Goal: Task Accomplishment & Management: Complete application form

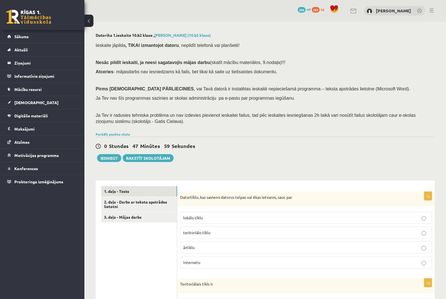
scroll to position [84, 0]
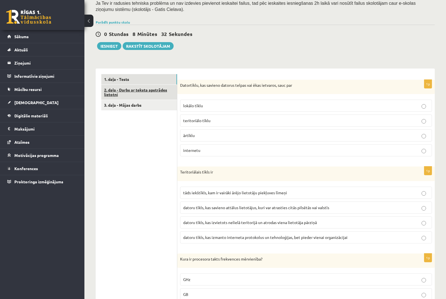
scroll to position [112, 0]
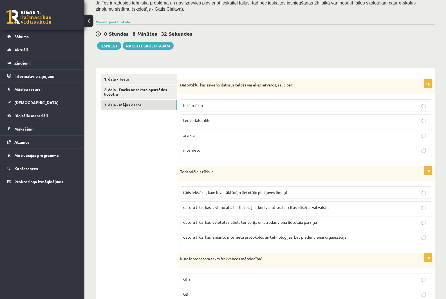
click at [149, 106] on link "3. daļa - Mājas darbs" at bounding box center [139, 105] width 76 height 10
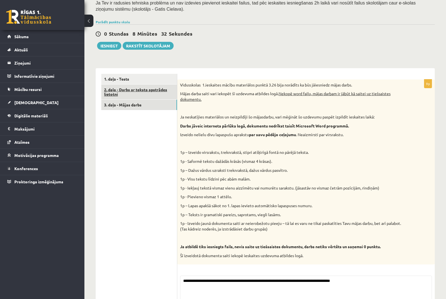
click at [143, 95] on link "2. daļa - Darbs ar teksta apstrādes lietotni" at bounding box center [139, 92] width 76 height 15
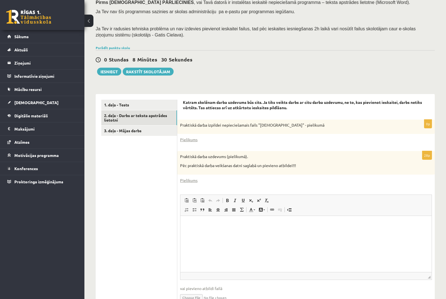
scroll to position [116, 0]
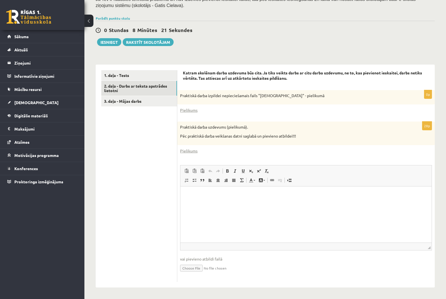
click at [194, 199] on html at bounding box center [305, 194] width 251 height 17
click at [195, 266] on input "file" at bounding box center [306, 268] width 252 height 12
click at [191, 270] on input "file" at bounding box center [306, 268] width 252 height 12
type input "**********"
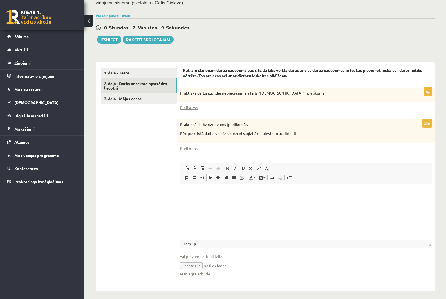
scroll to position [122, 0]
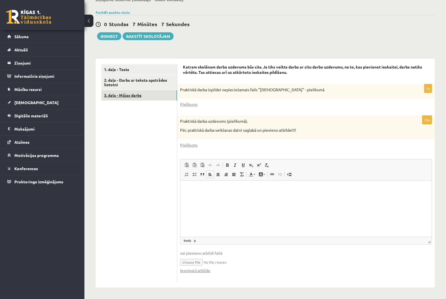
click at [131, 98] on link "3. daļa - Mājas darbs" at bounding box center [139, 95] width 76 height 10
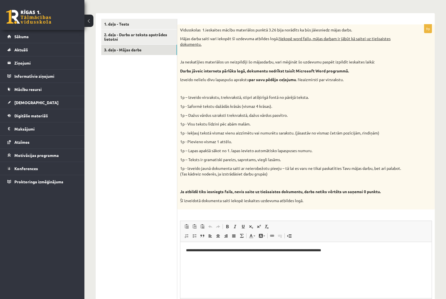
scroll to position [0, 0]
click at [114, 35] on link "2. daļa - Darbs ar teksta apstrādes lietotni" at bounding box center [139, 37] width 76 height 15
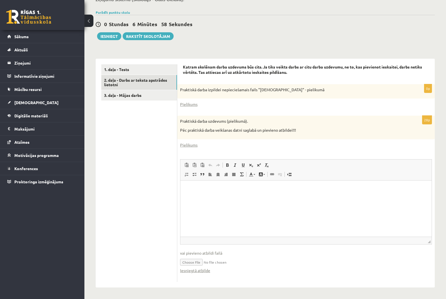
click at [192, 263] on input "file" at bounding box center [306, 262] width 252 height 12
type input "**********"
click at [137, 101] on ul "1. daļa - Tests 2. daļa - Darbs ar teksta apstrādes lietotni 3. daļa - Mājas da…" at bounding box center [139, 173] width 76 height 218
click at [152, 96] on link "3. daļa - Mājas darbs" at bounding box center [139, 95] width 76 height 10
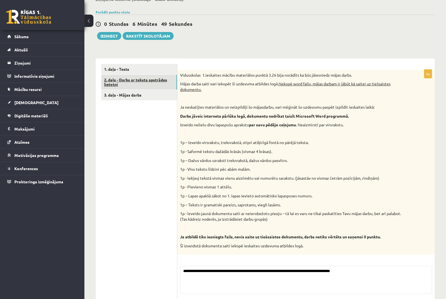
click at [146, 84] on link "2. daļa - Darbs ar teksta apstrādes lietotni" at bounding box center [139, 82] width 76 height 15
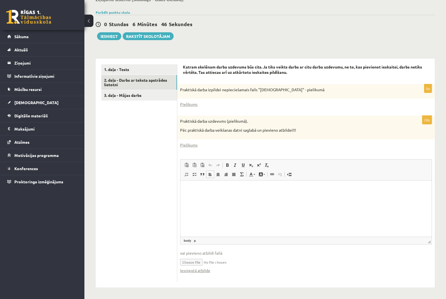
click at [231, 198] on html at bounding box center [305, 188] width 251 height 17
click at [200, 264] on input "file" at bounding box center [306, 262] width 252 height 12
type input "**********"
click at [206, 198] on html at bounding box center [305, 188] width 251 height 17
click at [233, 263] on input "file" at bounding box center [306, 262] width 252 height 12
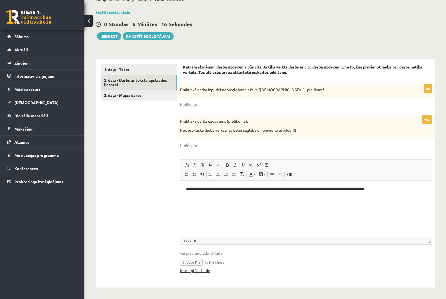
click at [196, 270] on link "Iesniegtā atbilde" at bounding box center [195, 271] width 30 height 6
click at [116, 71] on link "1. daļa - Tests" at bounding box center [139, 69] width 76 height 10
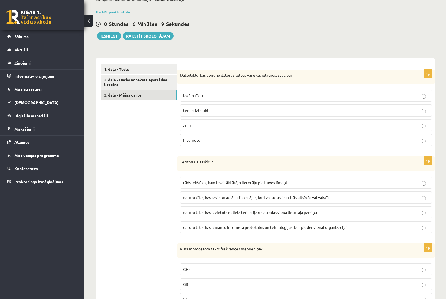
click at [126, 98] on link "3. daļa - Mājas darbs" at bounding box center [139, 95] width 76 height 10
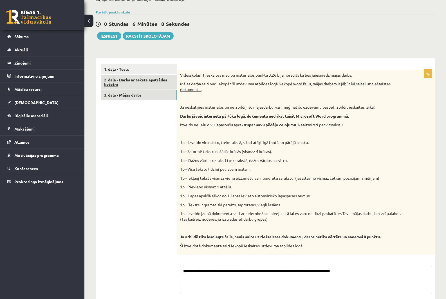
click at [126, 85] on link "2. daļa - Darbs ar teksta apstrādes lietotni" at bounding box center [139, 82] width 76 height 15
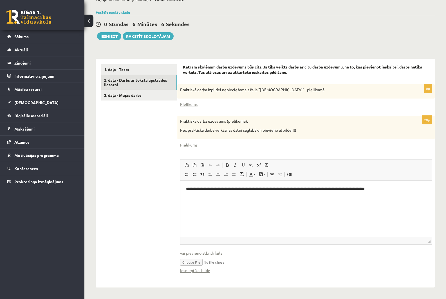
click at [193, 261] on input "file" at bounding box center [306, 262] width 252 height 12
type input "**********"
click at [109, 35] on button "Iesniegt" at bounding box center [109, 36] width 24 height 8
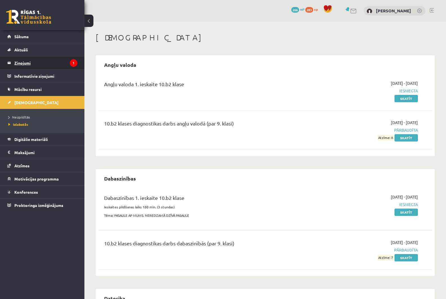
click at [48, 62] on legend "Ziņojumi 1" at bounding box center [45, 62] width 63 height 13
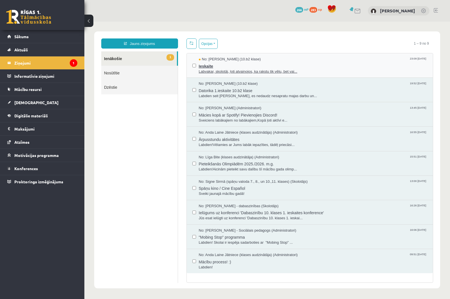
click at [259, 60] on div "No: Marija Skudra (10.b2 klase) 23:09 14/09/2025" at bounding box center [313, 59] width 229 height 5
click at [262, 65] on span "Ieskaite" at bounding box center [313, 65] width 229 height 7
click at [250, 66] on span "Ieskaite" at bounding box center [313, 65] width 229 height 7
click at [284, 90] on span "Datorika 1.ieskaite 10.b2 klase" at bounding box center [313, 90] width 229 height 7
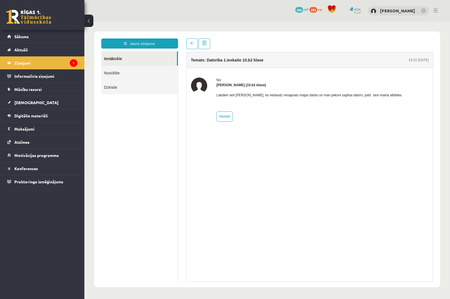
click at [185, 46] on div "Temats: Datorika 1.ieskaite 10.b2 klase 19:52 14/09/2025 No: Samanta Niedre (10…" at bounding box center [309, 160] width 255 height 243
click at [187, 45] on link at bounding box center [191, 44] width 11 height 11
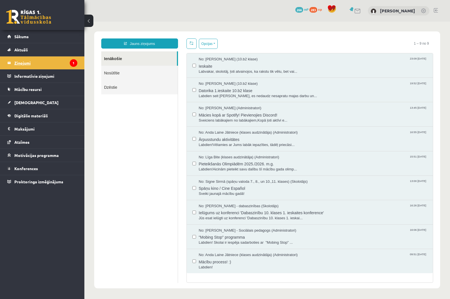
click at [60, 65] on legend "Ziņojumi 1" at bounding box center [45, 62] width 63 height 13
click at [36, 106] on link "[DEMOGRAPHIC_DATA]" at bounding box center [42, 102] width 70 height 13
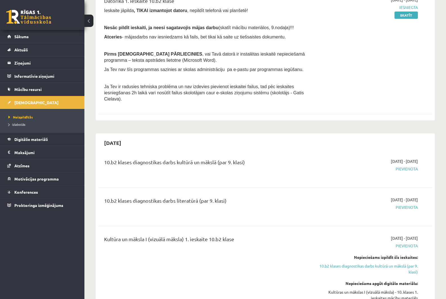
scroll to position [169, 0]
click at [26, 91] on span "Mācību resursi" at bounding box center [27, 89] width 27 height 5
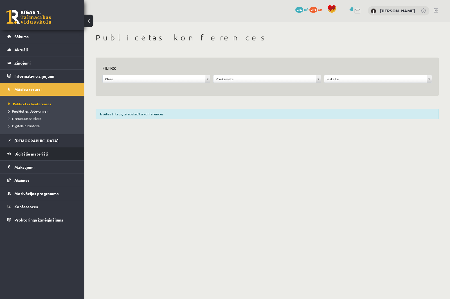
click at [42, 152] on span "Digitālie materiāli" at bounding box center [30, 153] width 33 height 5
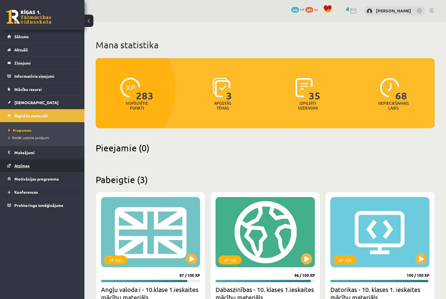
click at [28, 169] on link "Atzīmes" at bounding box center [42, 165] width 70 height 13
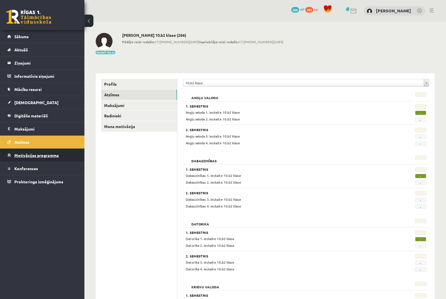
click at [51, 159] on link "Motivācijas programma" at bounding box center [42, 155] width 70 height 13
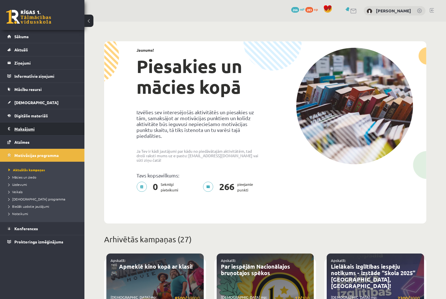
click at [34, 124] on legend "Maksājumi 0" at bounding box center [45, 129] width 63 height 13
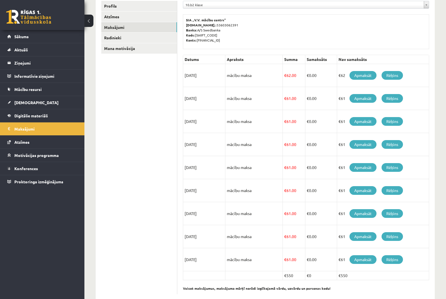
scroll to position [90, 0]
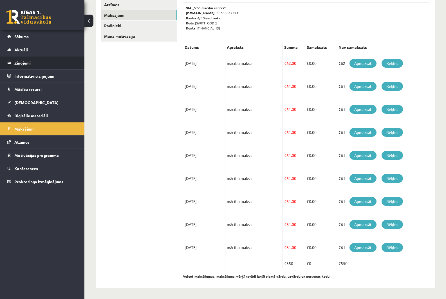
click at [35, 65] on legend "Ziņojumi 1" at bounding box center [45, 62] width 63 height 13
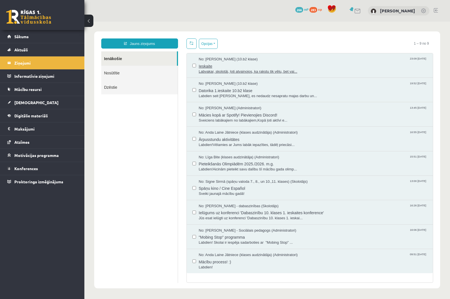
click at [241, 57] on span "No: Marija Skudra (10.b2 klase)" at bounding box center [228, 59] width 59 height 5
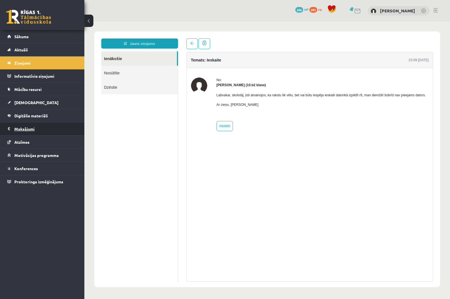
click at [28, 128] on legend "Maksājumi 0" at bounding box center [45, 129] width 63 height 13
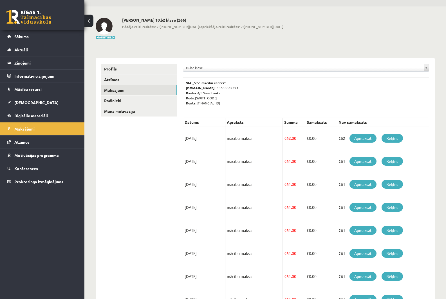
scroll to position [28, 0]
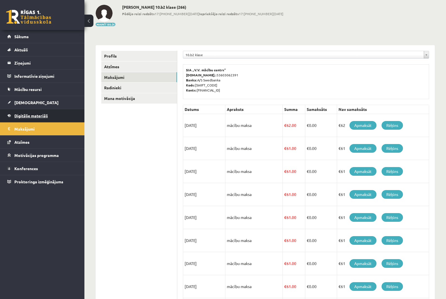
click at [46, 117] on span "Digitālie materiāli" at bounding box center [30, 115] width 33 height 5
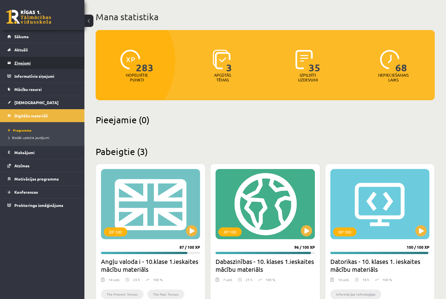
click at [29, 62] on legend "Ziņojumi 1" at bounding box center [45, 62] width 63 height 13
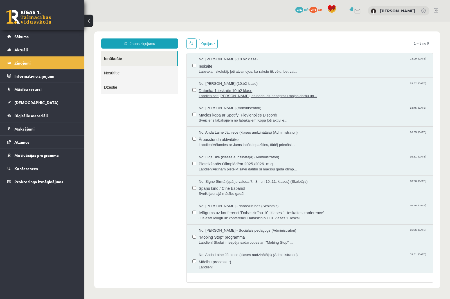
click at [230, 89] on span "Datorika 1.ieskaite 10.b2 klase" at bounding box center [313, 90] width 229 height 7
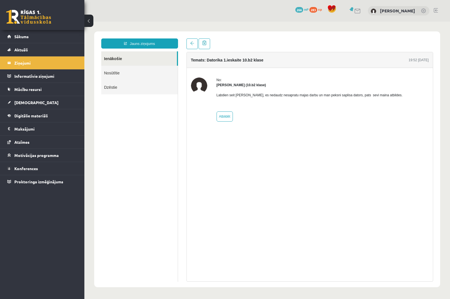
drag, startPoint x: 307, startPoint y: 198, endPoint x: 307, endPoint y: 202, distance: 3.9
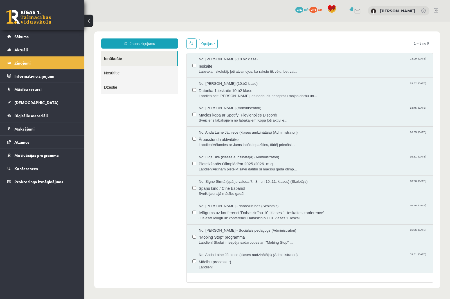
click at [236, 67] on span "Ieskaite" at bounding box center [313, 65] width 229 height 7
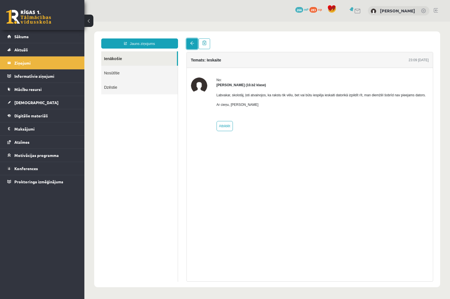
click at [197, 41] on link at bounding box center [191, 44] width 11 height 11
click at [56, 67] on legend "Ziņojumi 1" at bounding box center [45, 62] width 63 height 13
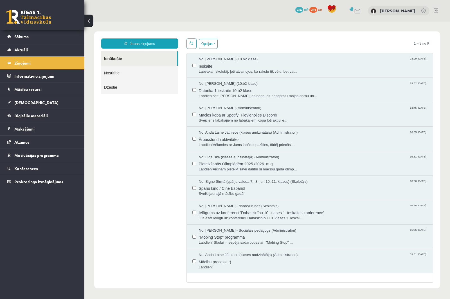
click at [281, 31] on body "Jauns ziņojums Ienākošie Nosūtītie Dzēstie ********* ********* ******* Opcijas …" at bounding box center [266, 160] width 365 height 277
click at [40, 127] on legend "Maksājumi 0" at bounding box center [45, 129] width 63 height 13
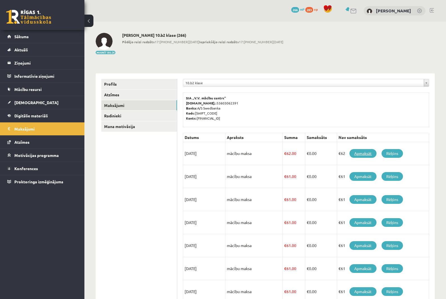
click at [360, 151] on link "Apmaksāt" at bounding box center [362, 153] width 27 height 9
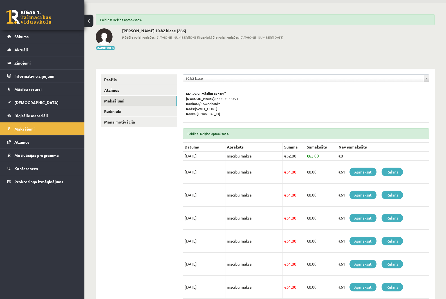
scroll to position [28, 0]
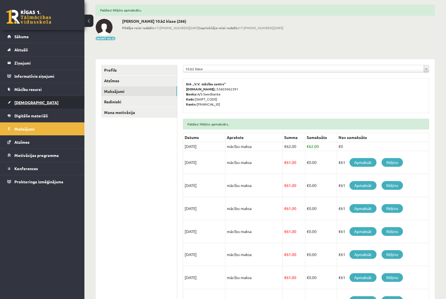
click at [26, 100] on span "[DEMOGRAPHIC_DATA]" at bounding box center [36, 102] width 44 height 5
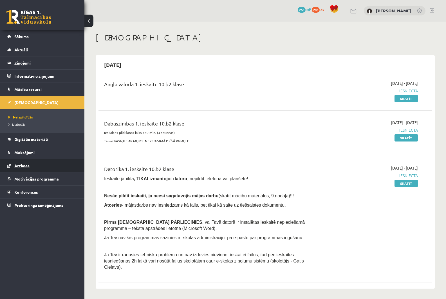
click at [35, 161] on link "Atzīmes" at bounding box center [42, 165] width 70 height 13
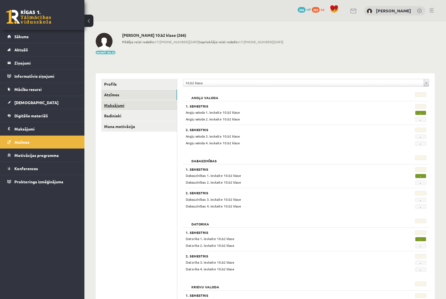
click at [143, 103] on link "Maksājumi" at bounding box center [139, 105] width 76 height 10
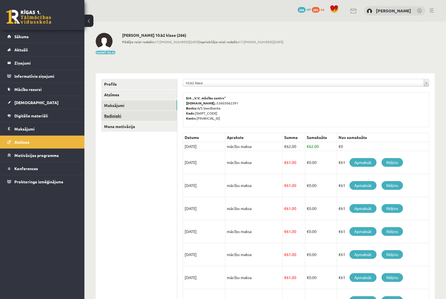
click at [132, 112] on link "Radinieki" at bounding box center [139, 116] width 76 height 10
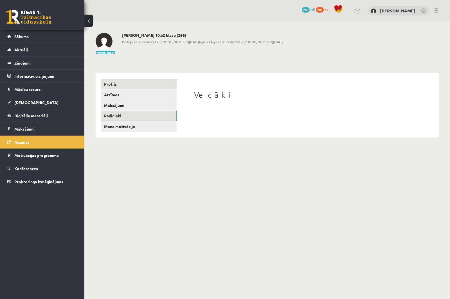
click at [135, 87] on link "Profils" at bounding box center [139, 84] width 76 height 10
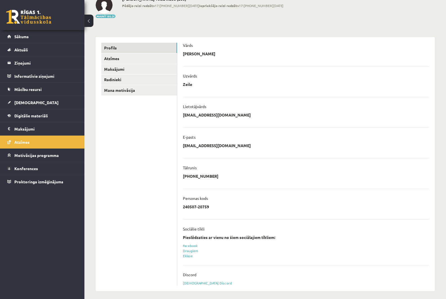
scroll to position [40, 0]
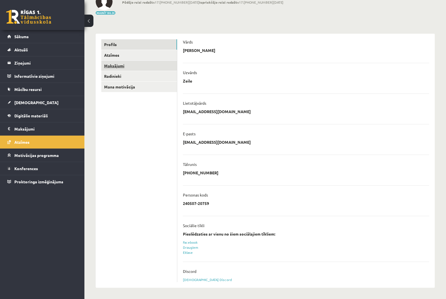
click at [126, 68] on link "Maksājumi" at bounding box center [139, 66] width 76 height 10
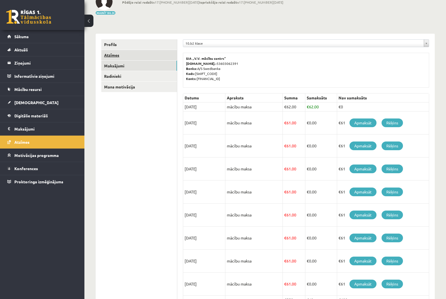
click at [129, 60] on link "Atzīmes" at bounding box center [139, 55] width 76 height 10
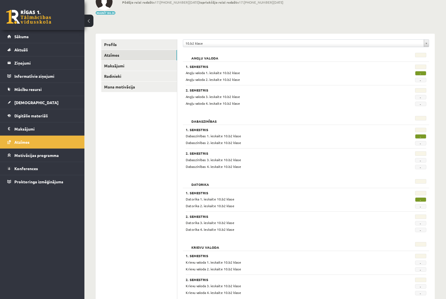
click at [417, 73] on span "-" at bounding box center [420, 73] width 11 height 4
click at [419, 74] on span "-" at bounding box center [420, 73] width 11 height 4
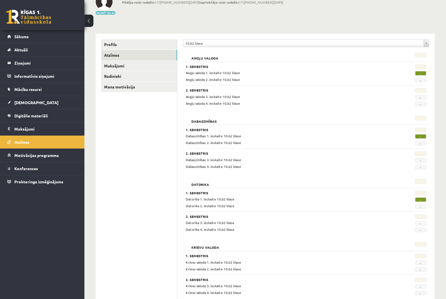
click at [419, 78] on div "-" at bounding box center [409, 79] width 42 height 5
click at [417, 80] on span "-" at bounding box center [420, 80] width 11 height 4
drag, startPoint x: 417, startPoint y: 80, endPoint x: 418, endPoint y: 68, distance: 11.3
click at [417, 80] on span "-" at bounding box center [420, 80] width 11 height 4
click at [229, 114] on div "Dabaszinības 1. Semestris Dabaszinības 1. ieskaite 10.b2 klase - Dabaszinības 2…" at bounding box center [306, 143] width 246 height 60
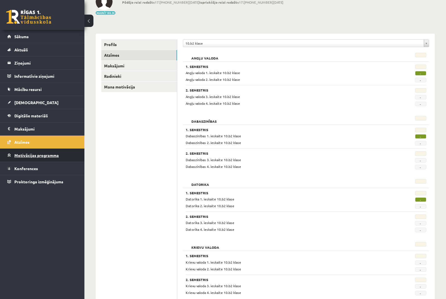
click at [25, 154] on span "Motivācijas programma" at bounding box center [36, 155] width 44 height 5
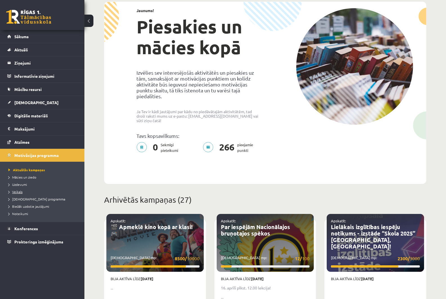
click at [19, 191] on span "Veikals" at bounding box center [15, 192] width 14 height 4
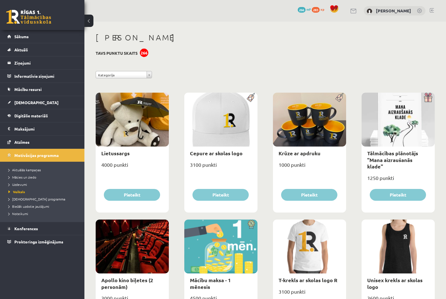
click at [28, 103] on span "[DEMOGRAPHIC_DATA]" at bounding box center [36, 102] width 44 height 5
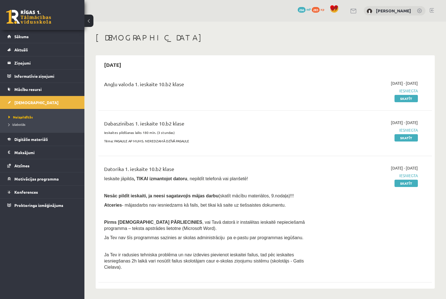
drag, startPoint x: 109, startPoint y: 2, endPoint x: 105, endPoint y: 4, distance: 4.8
click at [109, 3] on div "0 Dāvanas 266 mP 283 xp Deivids Gregors Zeile" at bounding box center [264, 11] width 361 height 22
click at [35, 54] on link "Aktuāli" at bounding box center [42, 49] width 70 height 13
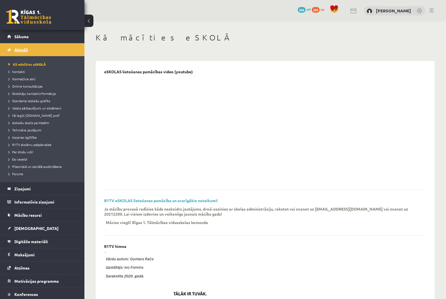
drag, startPoint x: 17, startPoint y: 42, endPoint x: 11, endPoint y: 46, distance: 7.3
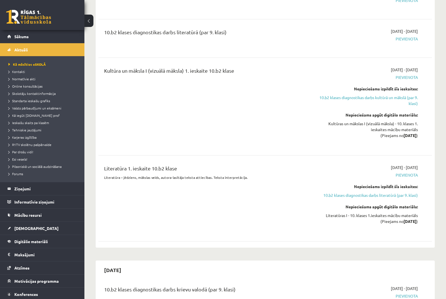
scroll to position [394, 0]
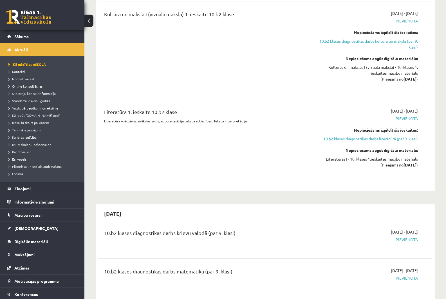
click at [137, 155] on div "Literatūra 1. ieskaite 10.b2 klase Literatūra – jēdziens, mākslas veids, autora…" at bounding box center [207, 142] width 214 height 68
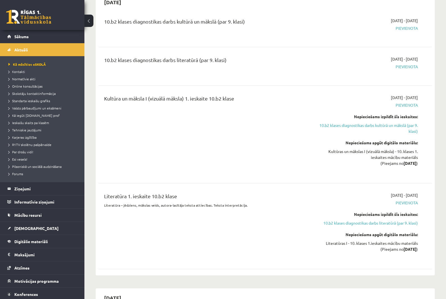
scroll to position [281, 0]
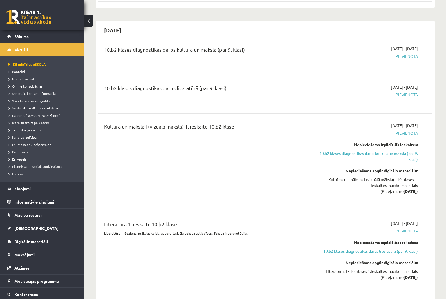
click at [149, 86] on div "10.b2 klases diagnostikas darbs literatūrā (par 9. klasi)" at bounding box center [207, 89] width 206 height 10
click at [149, 84] on div "10.b2 klases diagnostikas darbs literatūrā (par 9. klasi)" at bounding box center [207, 89] width 206 height 10
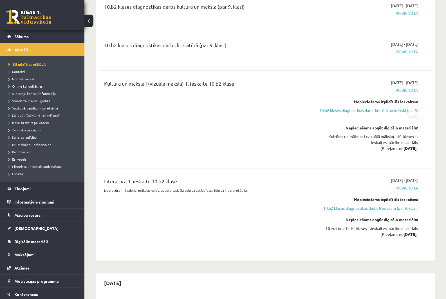
scroll to position [394, 0]
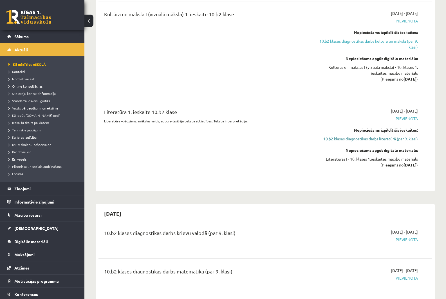
click at [332, 136] on link "10.b2 klases diagnostikas darbs literatūrā (par 9. klasi)" at bounding box center [367, 139] width 99 height 6
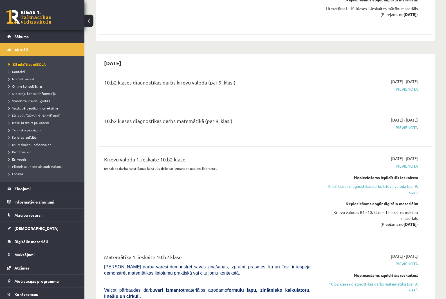
scroll to position [550, 0]
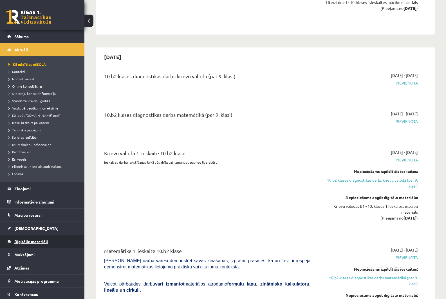
click at [21, 245] on link "Digitālie materiāli" at bounding box center [42, 241] width 70 height 13
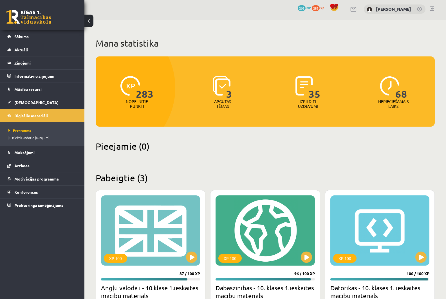
scroll to position [77, 0]
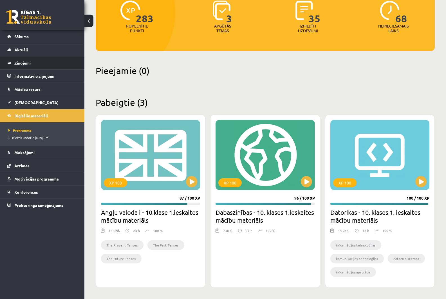
click at [21, 63] on legend "Ziņojumi 0" at bounding box center [45, 62] width 63 height 13
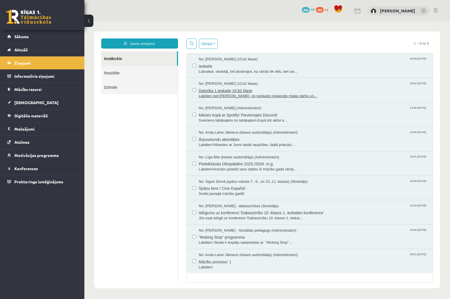
click at [239, 96] on span "Labdien seit Samanta Niedre, es nedaudz nesapratu majas darbu un..." at bounding box center [313, 96] width 229 height 5
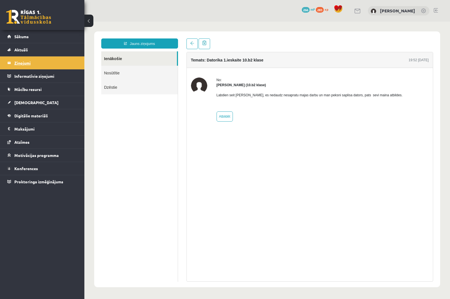
click at [39, 64] on legend "Ziņojumi 0" at bounding box center [45, 62] width 63 height 13
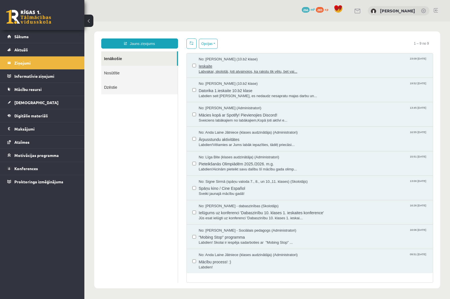
click at [239, 66] on span "Ieskaite" at bounding box center [313, 65] width 229 height 7
